Goal: Task Accomplishment & Management: Manage account settings

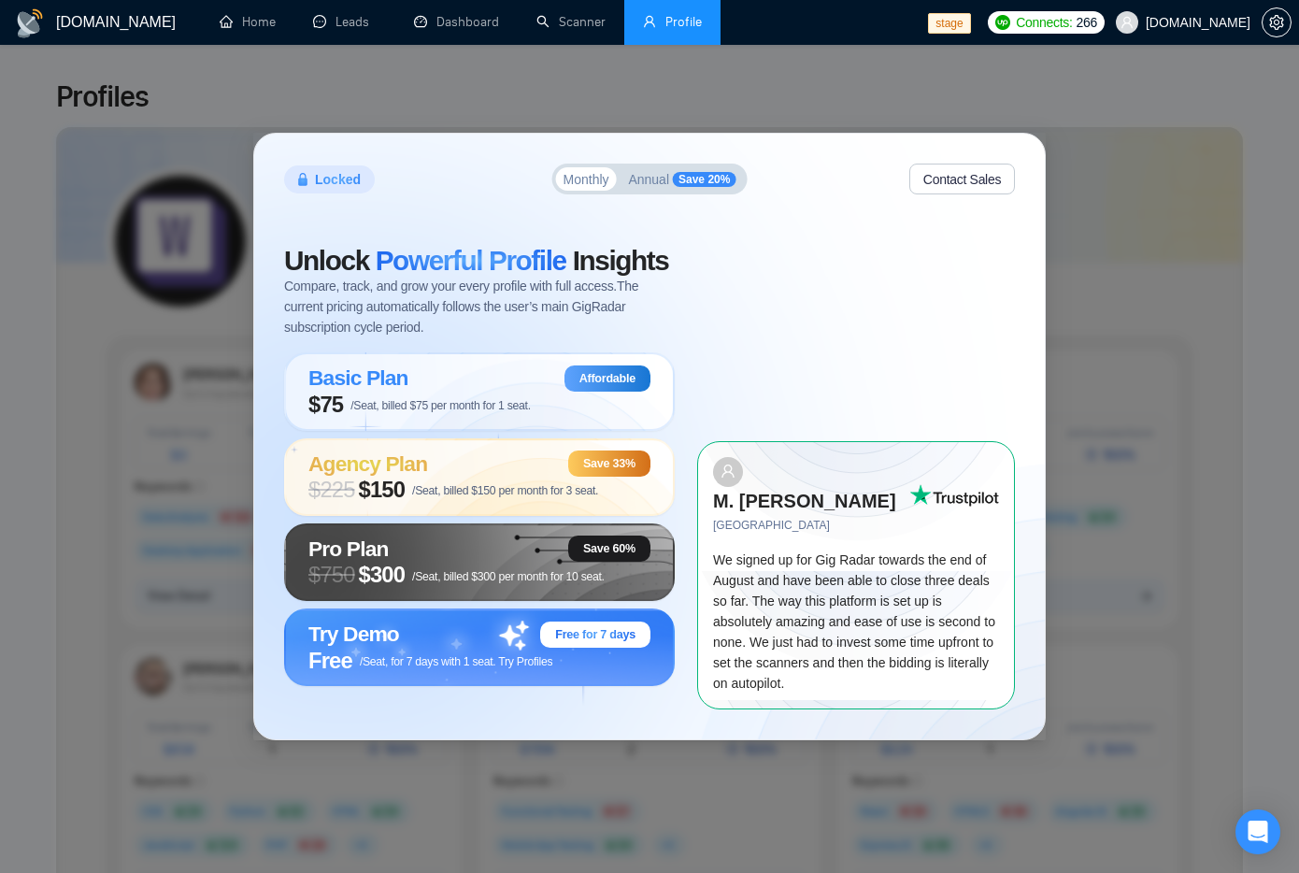
click at [670, 191] on button "Annual Save 20%" at bounding box center [682, 178] width 122 height 23
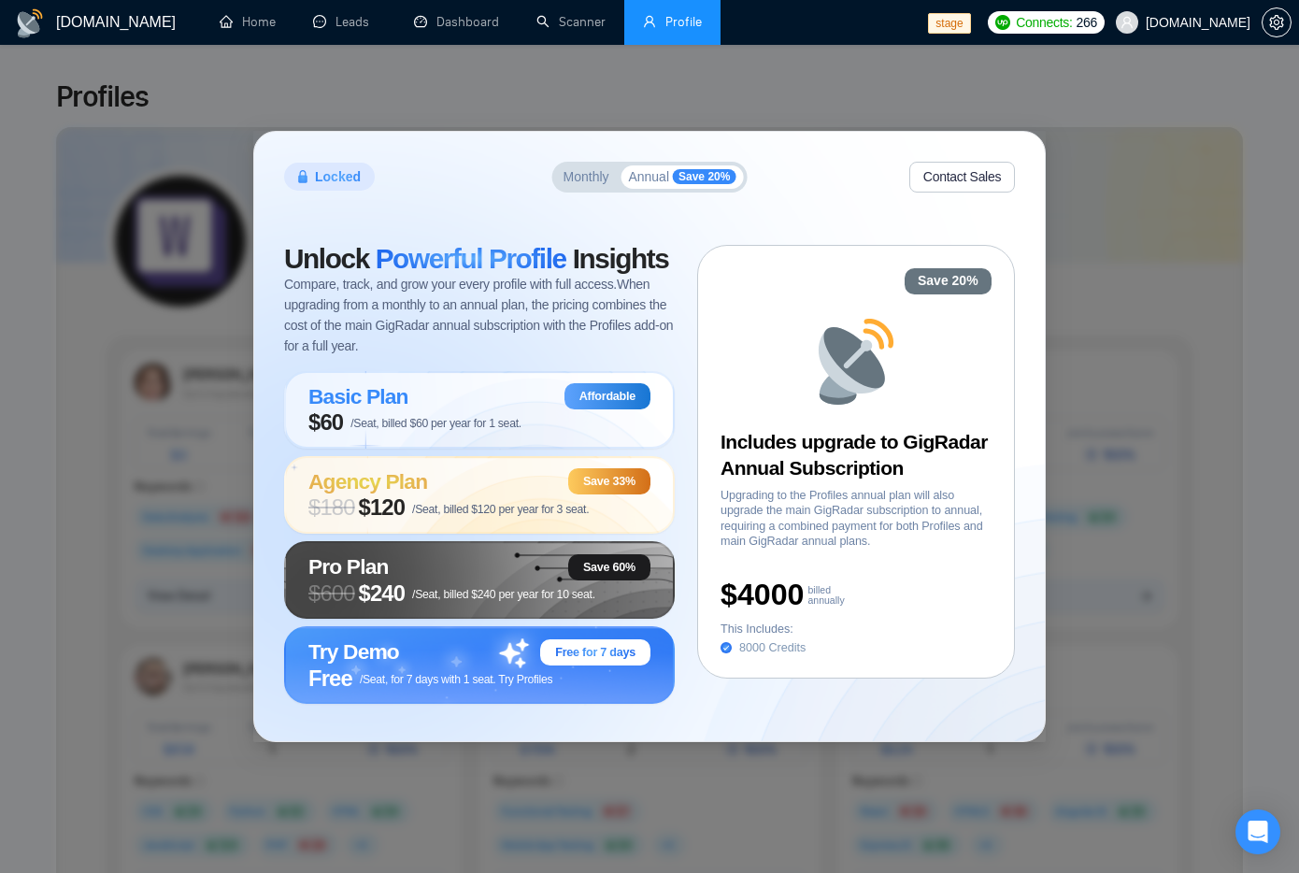
click at [587, 171] on span "Monthly" at bounding box center [587, 176] width 46 height 13
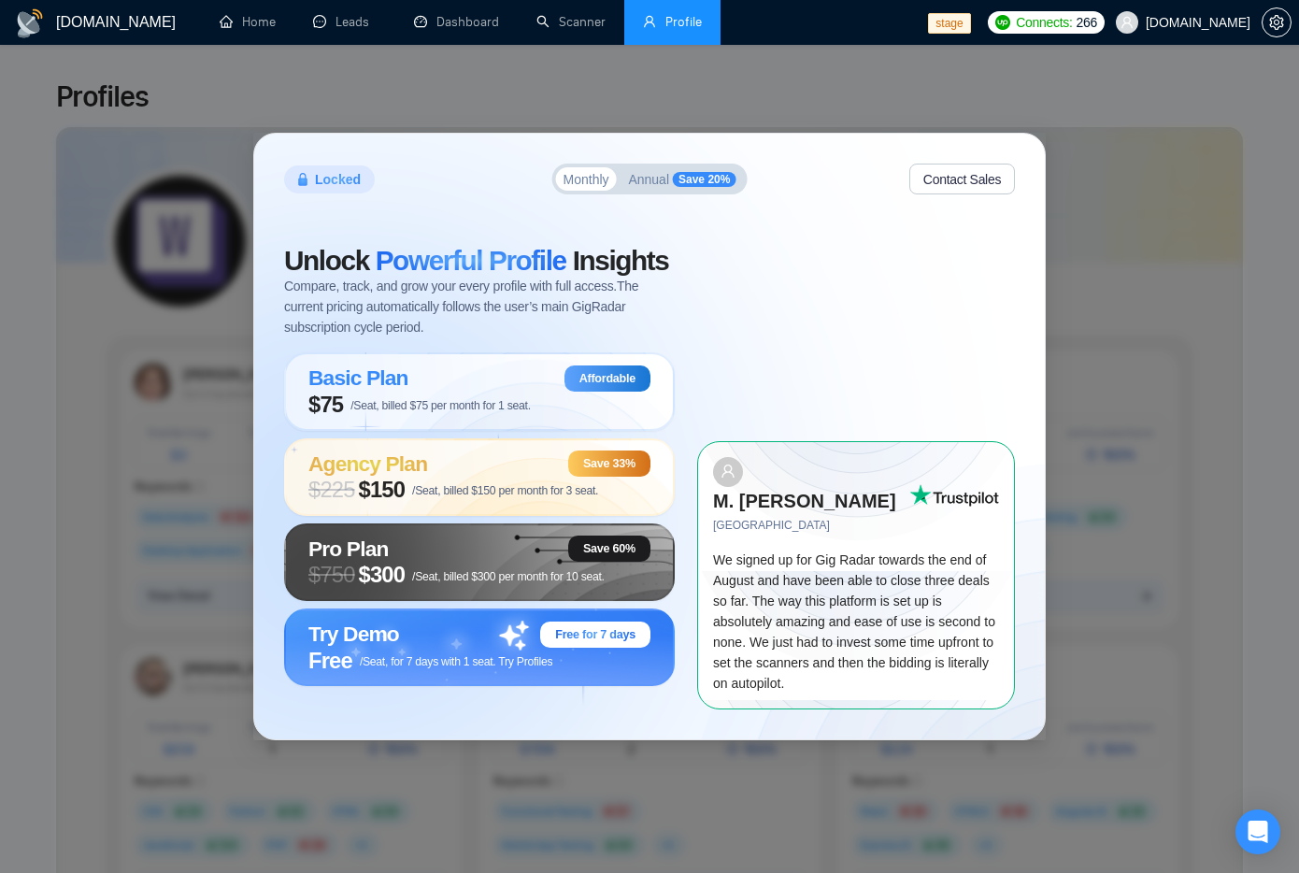
click at [667, 186] on span "Annual" at bounding box center [648, 179] width 41 height 13
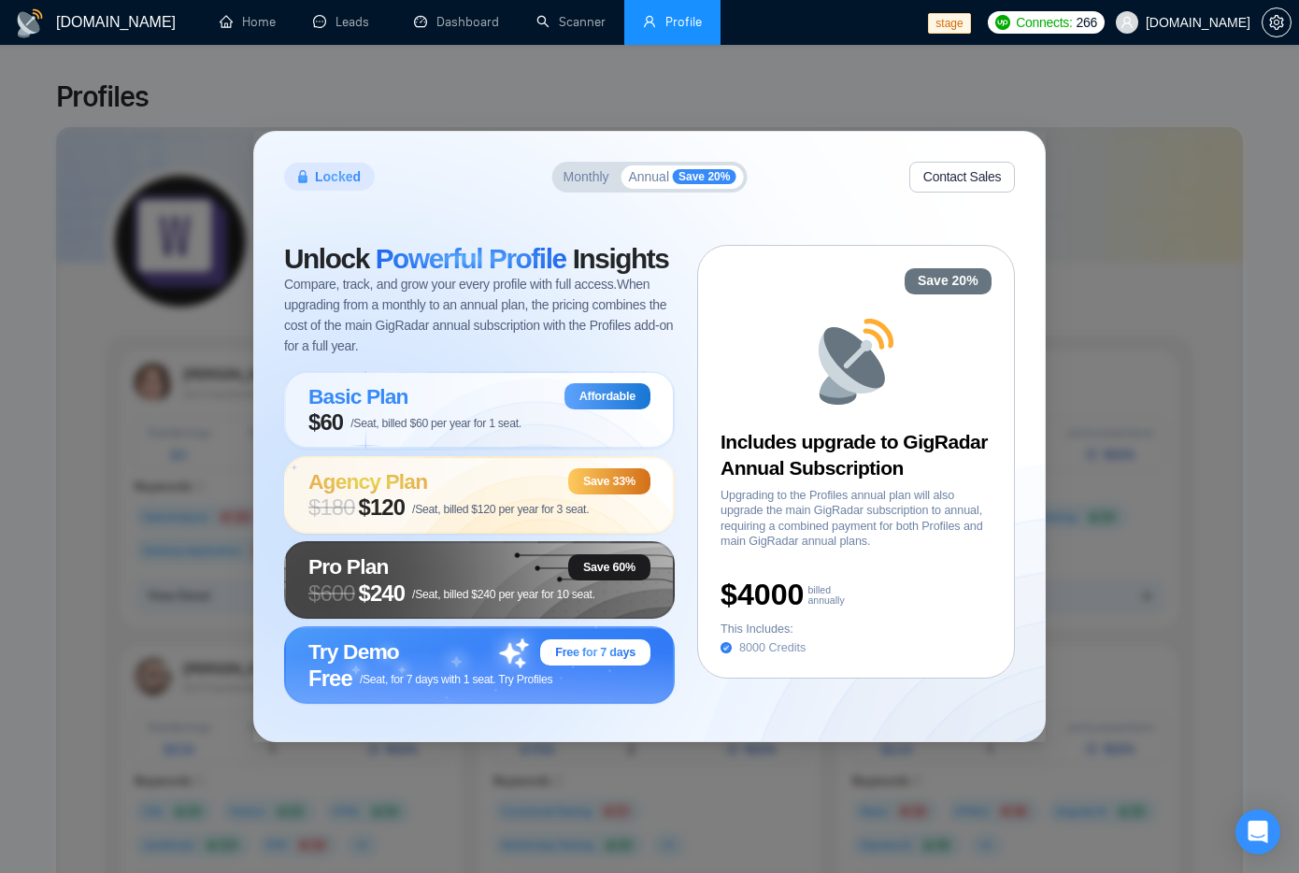
click at [570, 187] on button "Monthly" at bounding box center [586, 176] width 61 height 23
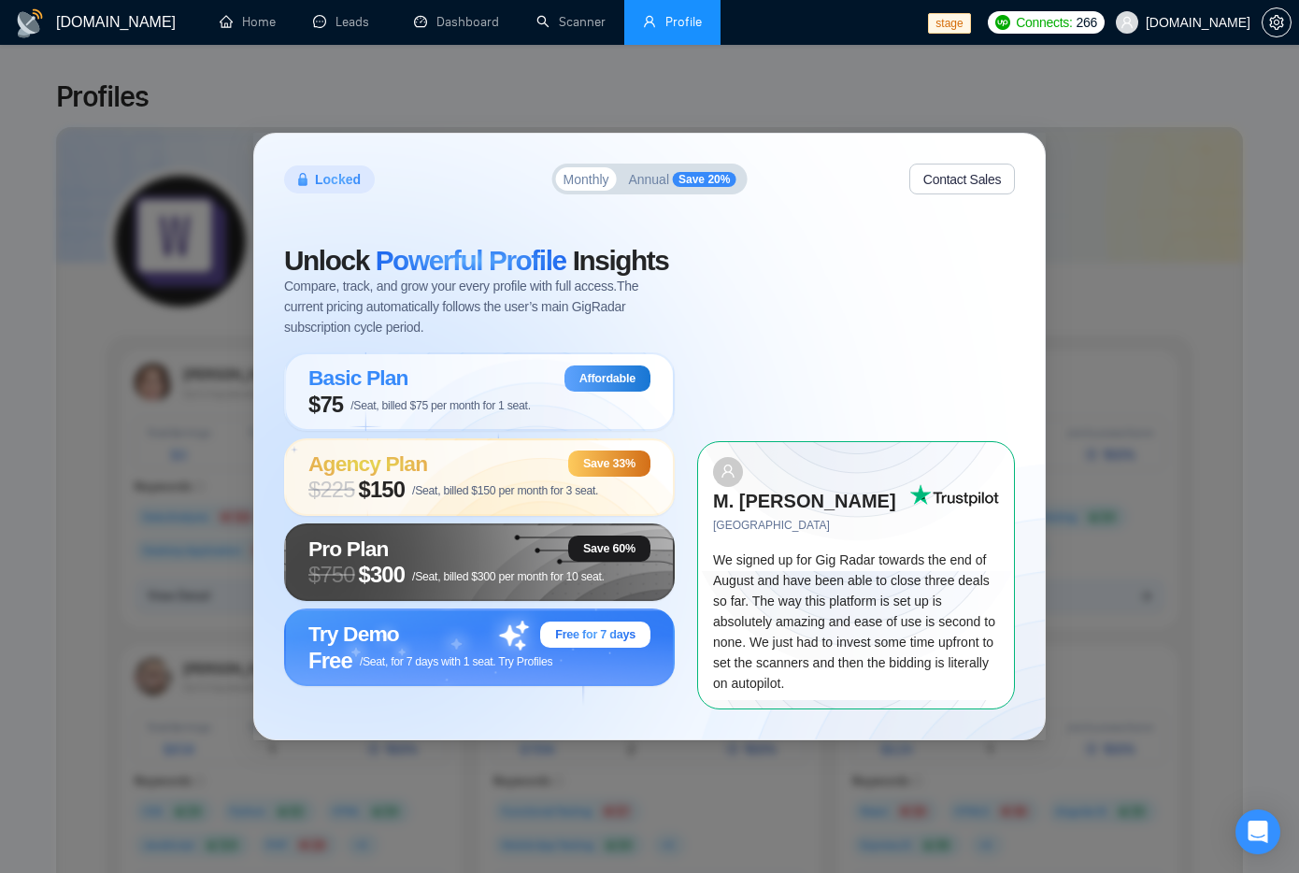
click at [662, 186] on span "Annual" at bounding box center [648, 179] width 41 height 13
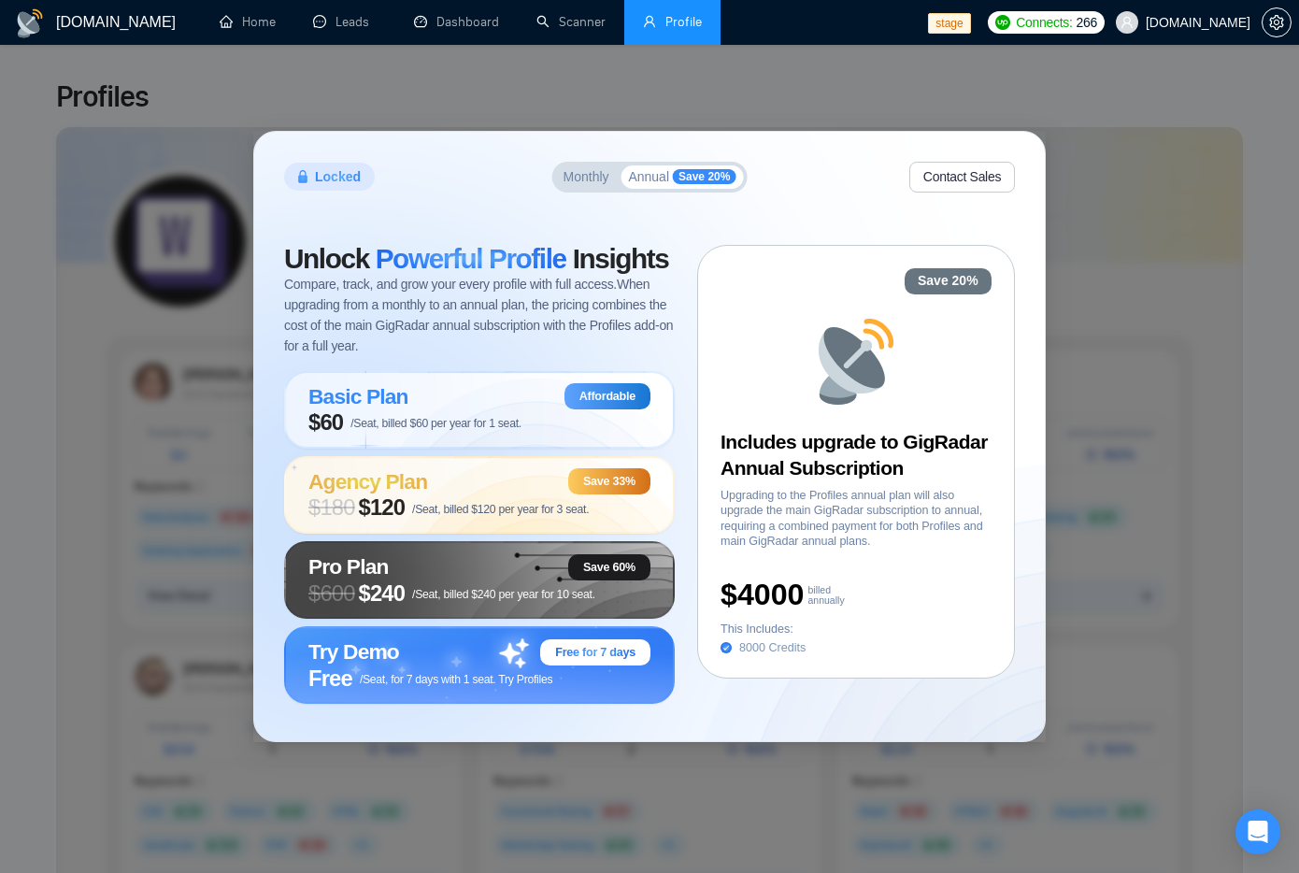
click at [585, 173] on span "Monthly" at bounding box center [587, 176] width 46 height 13
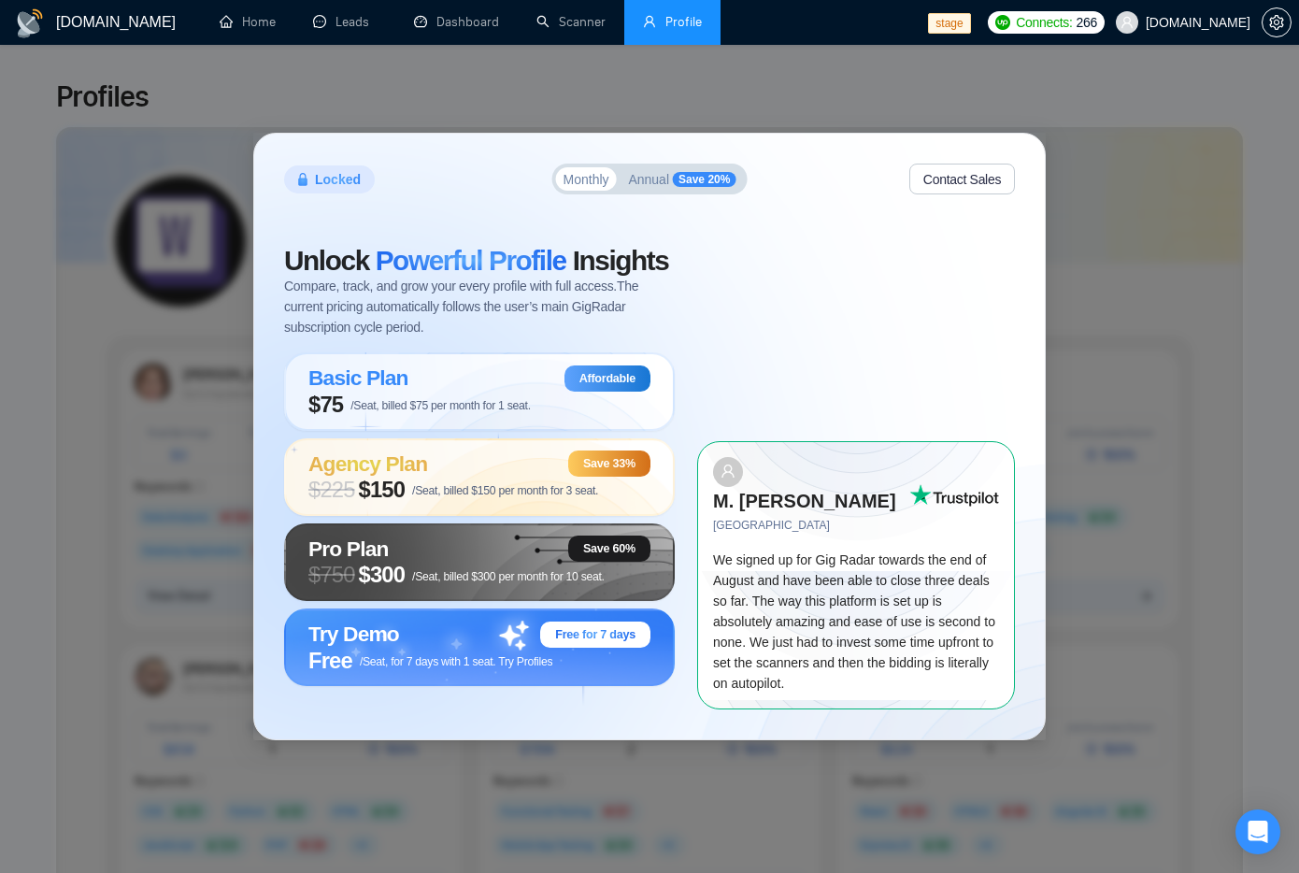
click at [664, 183] on span "Annual" at bounding box center [648, 179] width 41 height 13
